Goal: Find specific page/section: Find specific page/section

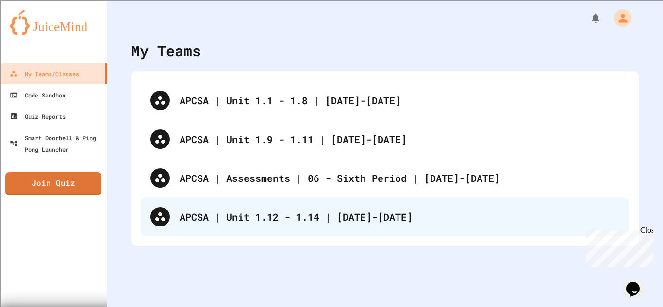
click at [220, 234] on div "APCSA | Unit 1.12 - 1.14 | [DATE]-[DATE]" at bounding box center [385, 217] width 489 height 39
